Goal: Register for event/course

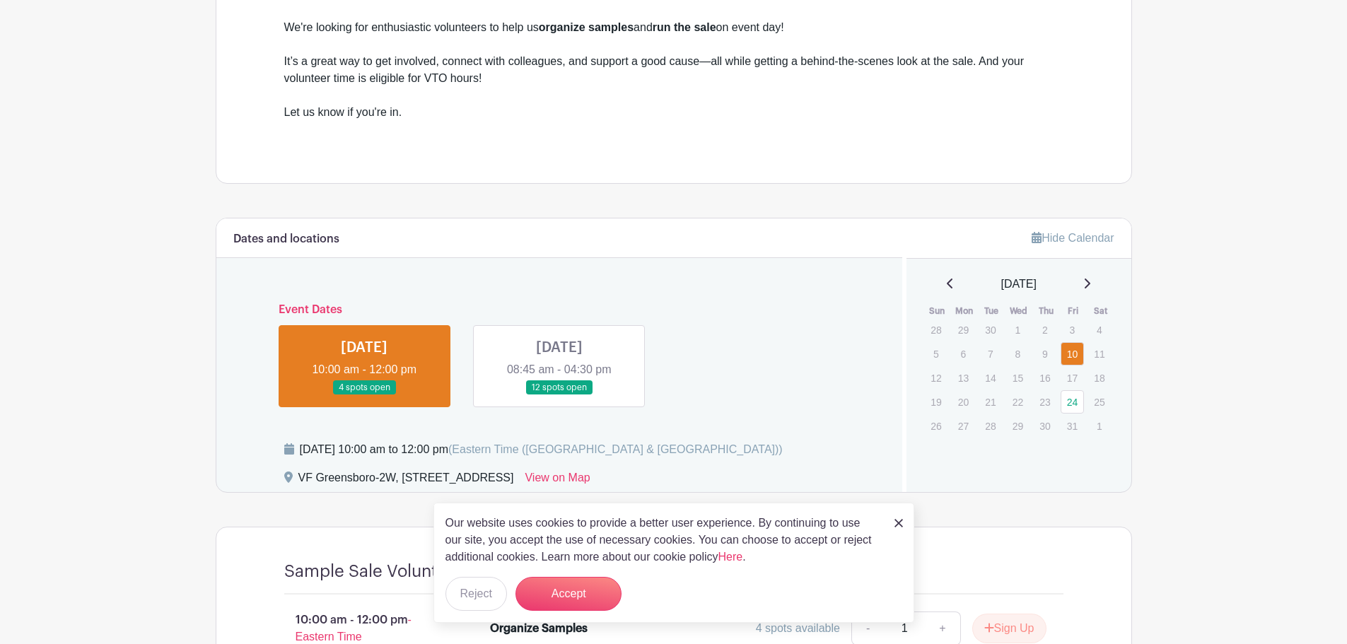
scroll to position [495, 0]
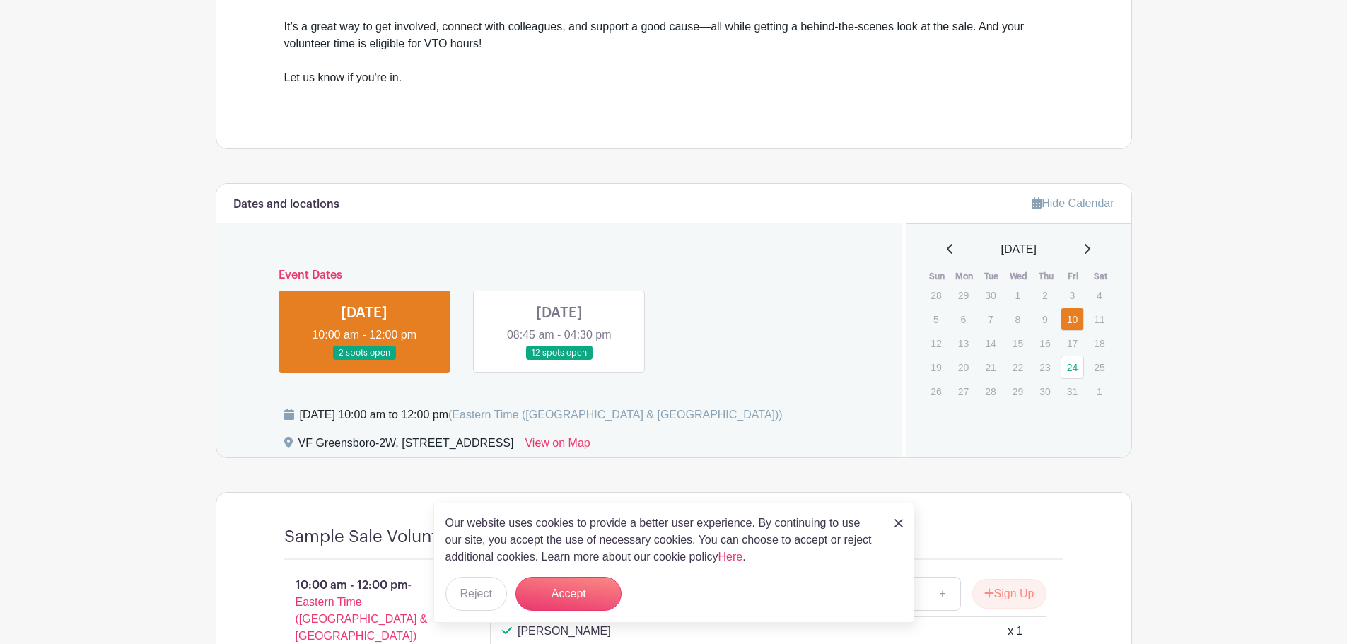
click at [559, 361] on link at bounding box center [559, 361] width 0 height 0
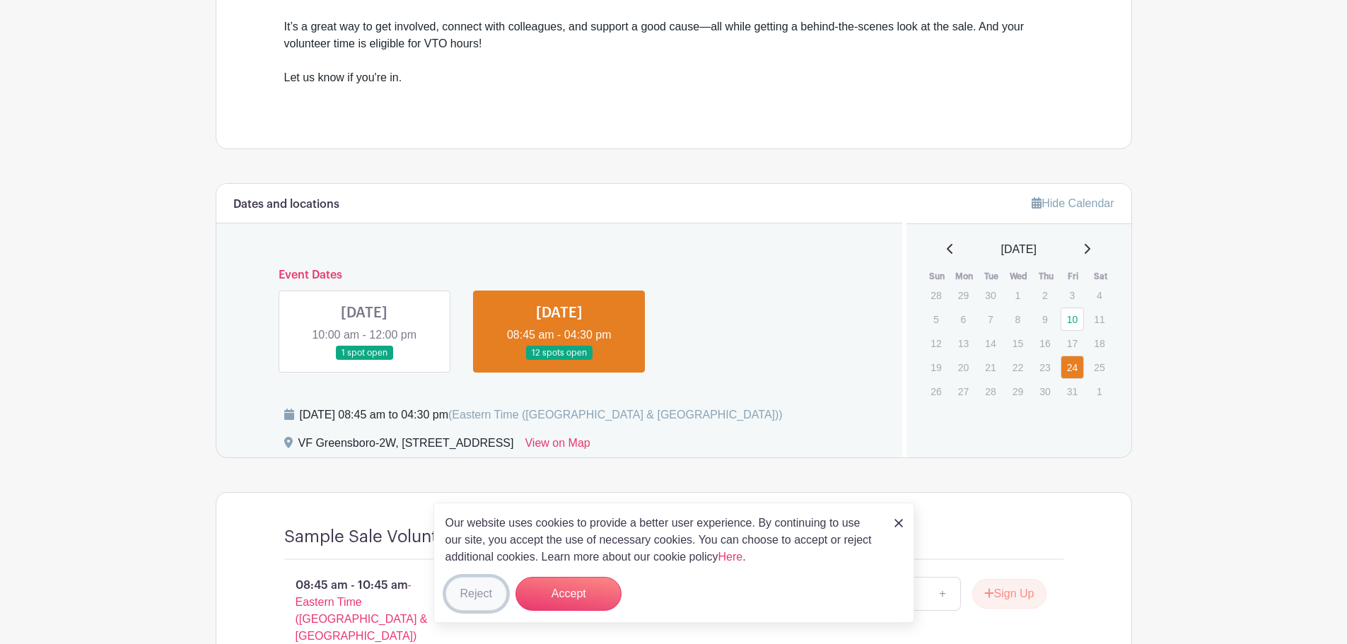
click at [489, 591] on button "Reject" at bounding box center [477, 594] width 62 height 34
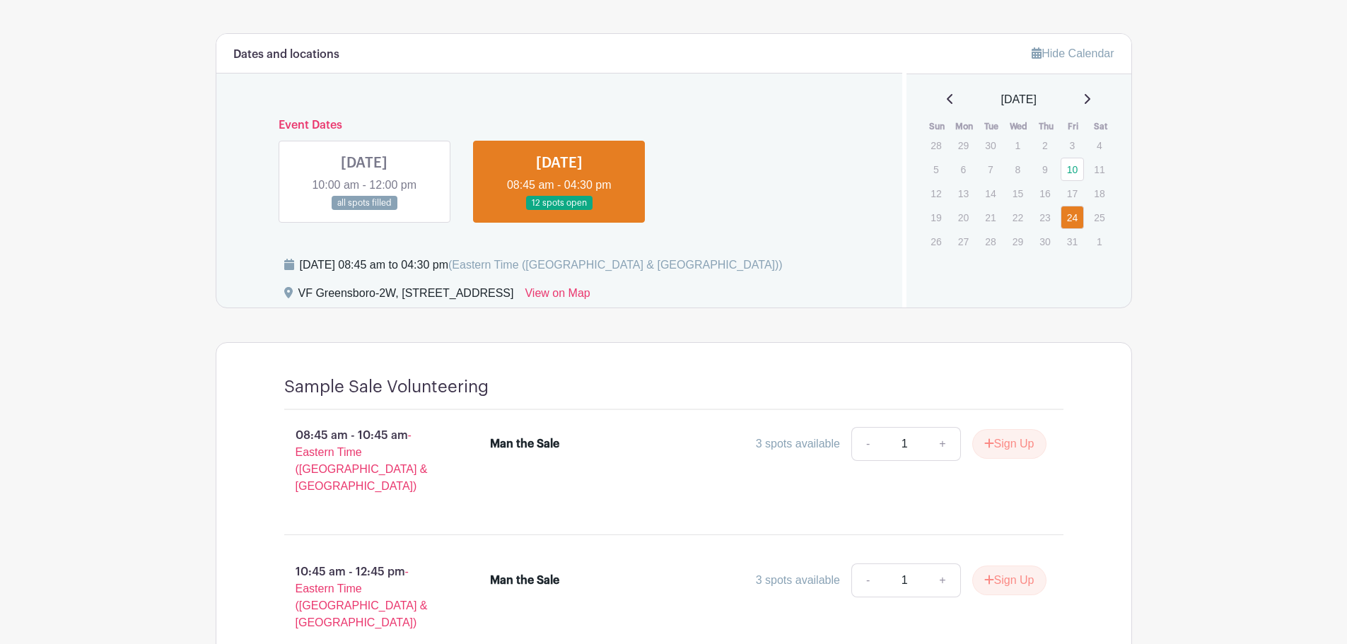
scroll to position [637, 0]
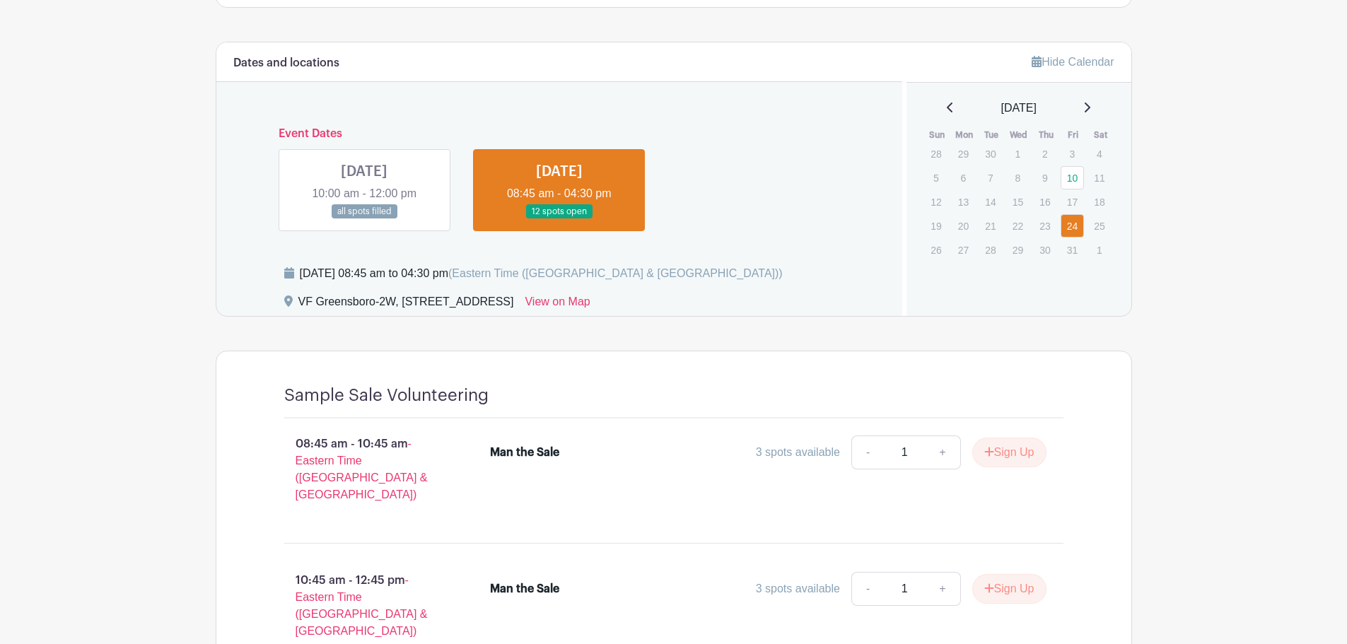
click at [388, 132] on div "Event Dates [DATE] 10:00 am - 12:00 pm all spots filled [DATE] 08:45 am - 04:30…" at bounding box center [559, 173] width 653 height 115
click at [364, 219] on link at bounding box center [364, 219] width 0 height 0
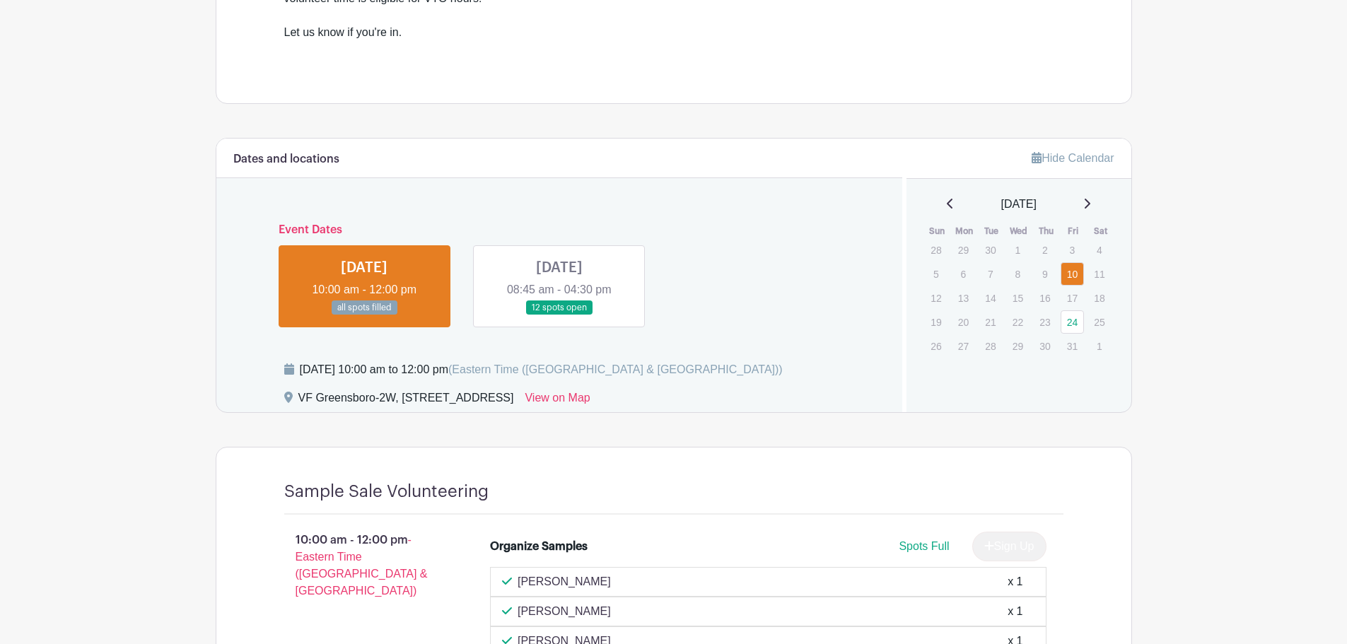
scroll to position [498, 0]
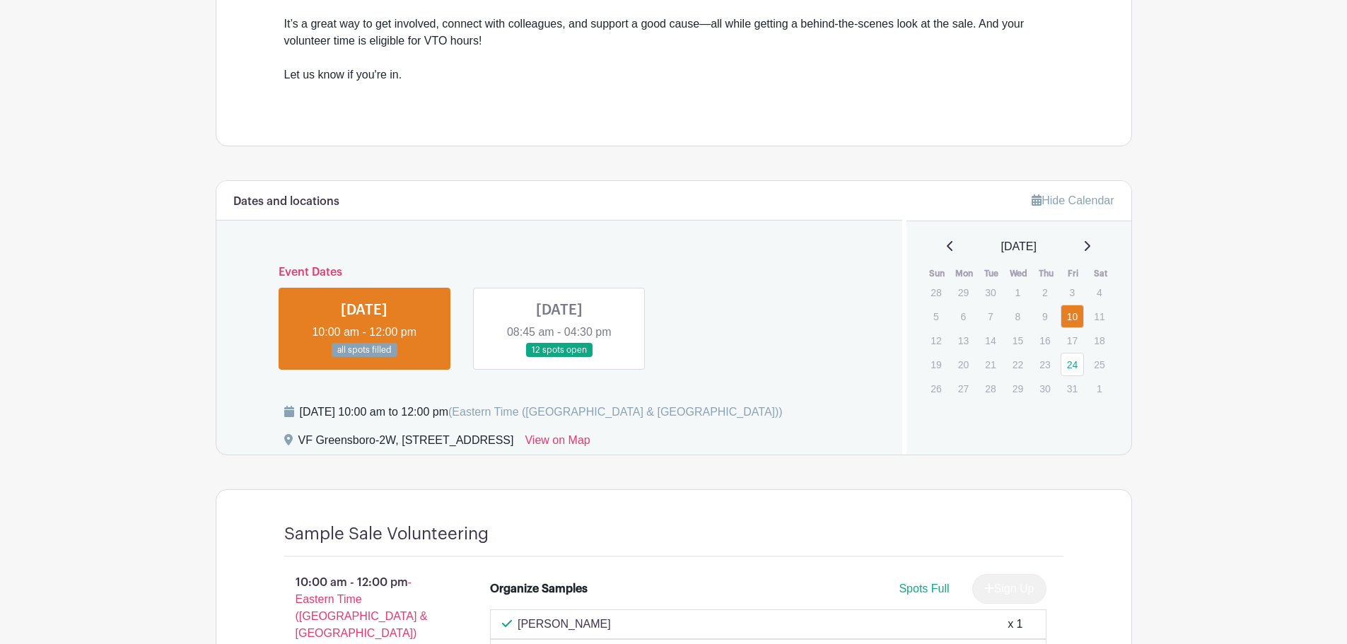
click at [559, 358] on link at bounding box center [559, 358] width 0 height 0
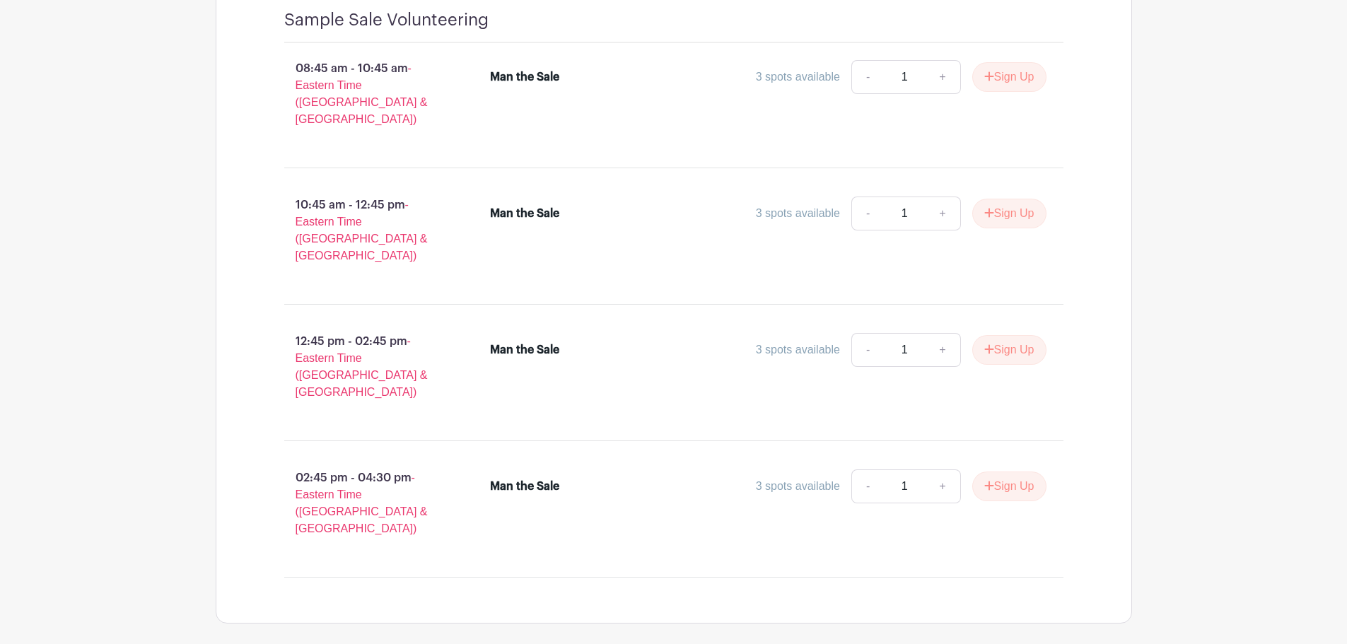
scroll to position [941, 0]
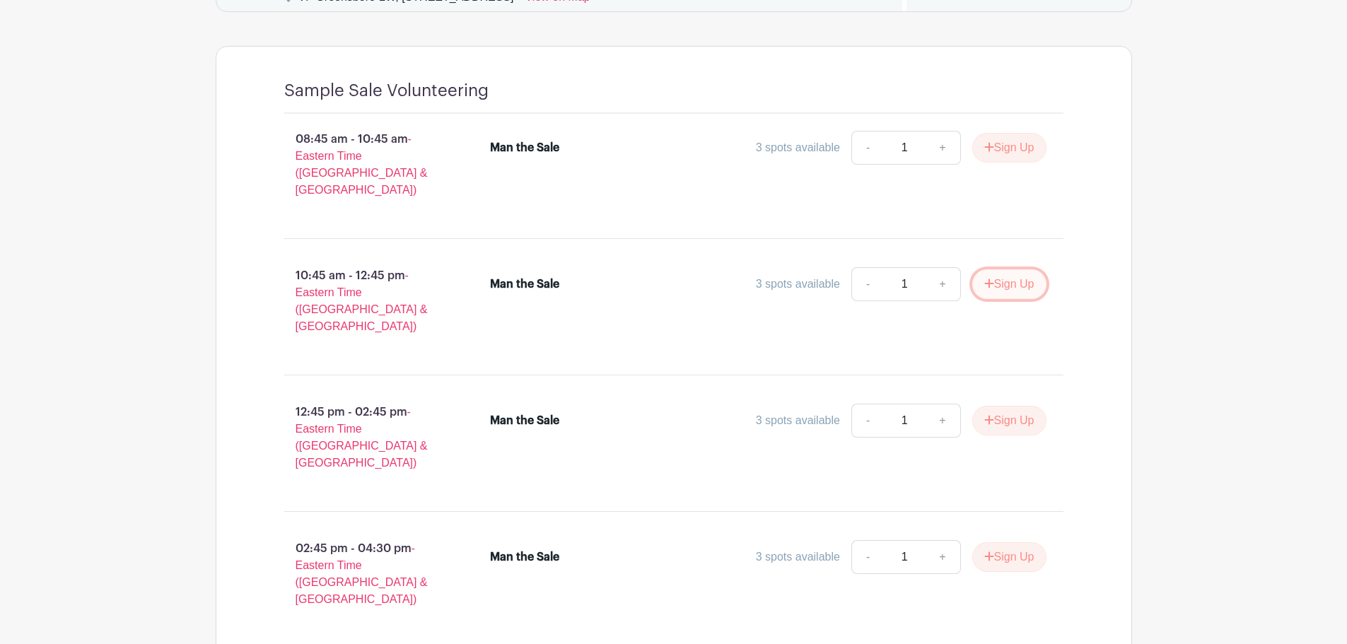
click at [978, 269] on button "Sign Up" at bounding box center [1009, 284] width 74 height 30
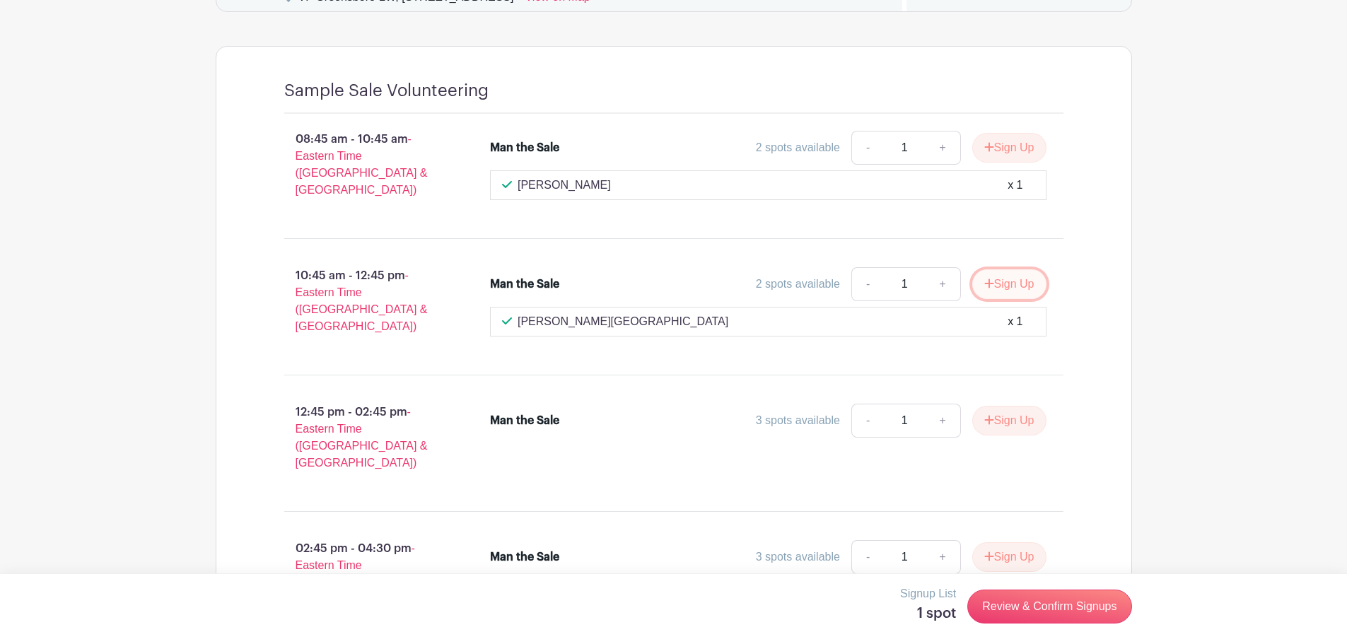
click at [1032, 273] on button "Sign Up" at bounding box center [1009, 284] width 74 height 30
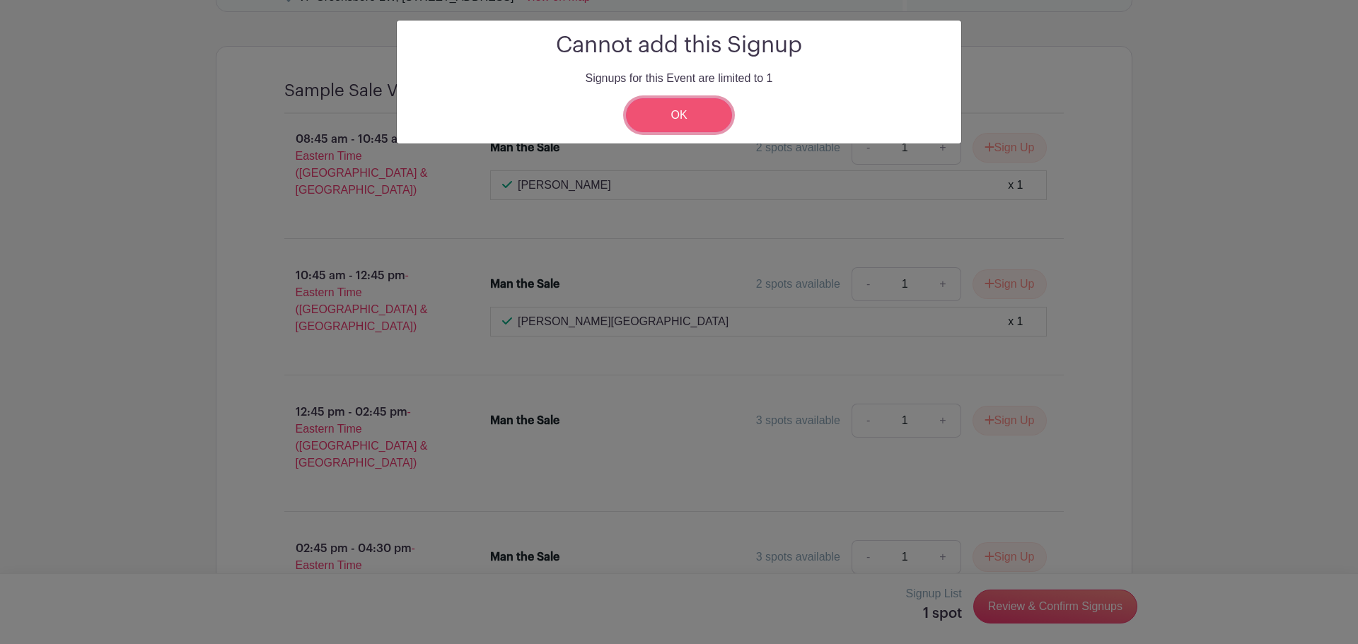
click at [668, 112] on link "OK" at bounding box center [679, 115] width 106 height 34
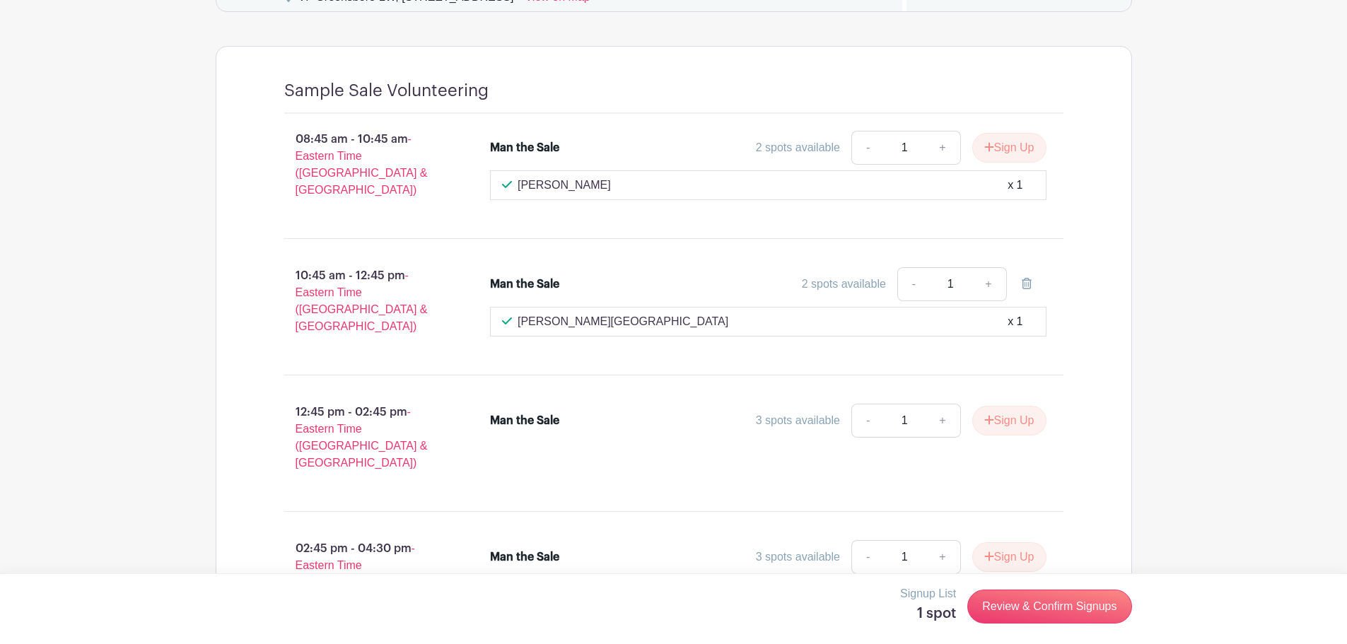
scroll to position [1012, 0]
